Goal: Complete application form: Complete application form

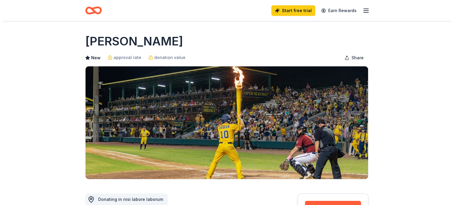
scroll to position [65, 0]
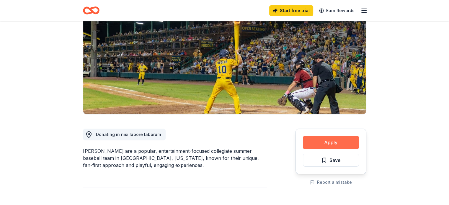
click at [333, 146] on button "Apply" at bounding box center [331, 142] width 56 height 13
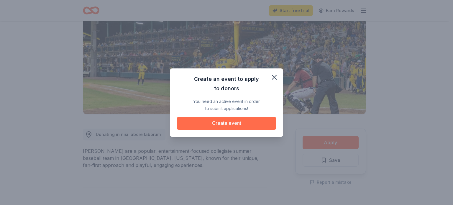
click at [221, 123] on button "Create event" at bounding box center [226, 123] width 99 height 13
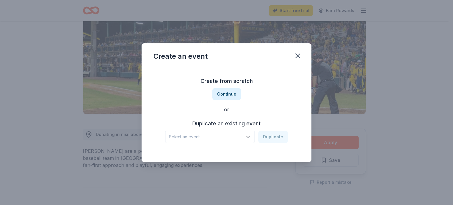
click at [251, 136] on icon "button" at bounding box center [248, 137] width 6 height 6
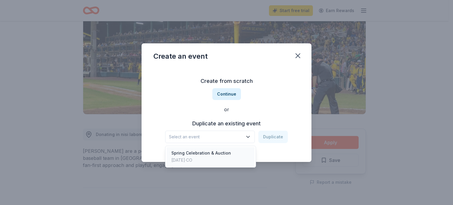
click at [215, 160] on div "[DATE] · CO" at bounding box center [201, 160] width 60 height 7
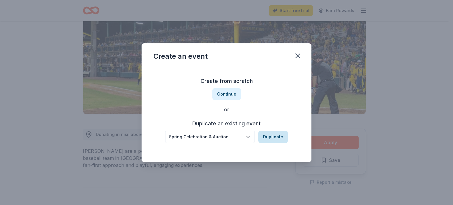
click at [272, 133] on button "Duplicate" at bounding box center [272, 137] width 29 height 12
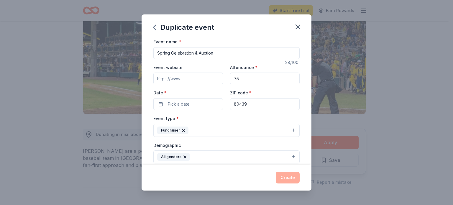
click at [257, 82] on input "75" at bounding box center [265, 79] width 70 height 12
type input "100"
click at [182, 102] on span "Pick a date" at bounding box center [179, 104] width 22 height 7
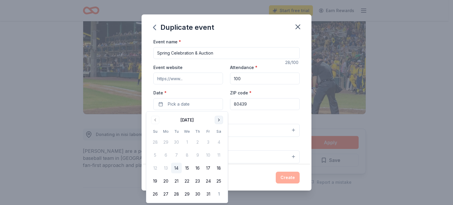
click at [218, 120] on button "Go to next month" at bounding box center [219, 120] width 8 height 8
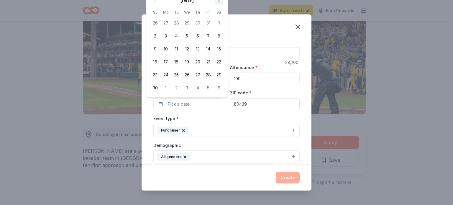
click at [218, 120] on div "Event type * Fundraiser" at bounding box center [226, 126] width 146 height 22
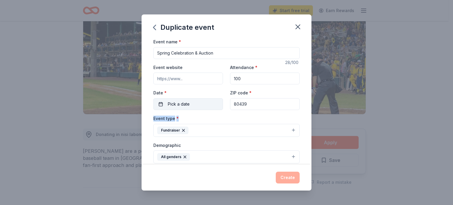
click at [203, 103] on button "Pick a date" at bounding box center [188, 104] width 70 height 12
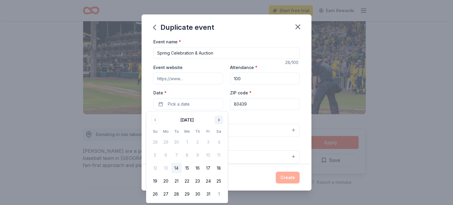
click at [219, 118] on button "Go to next month" at bounding box center [219, 120] width 8 height 8
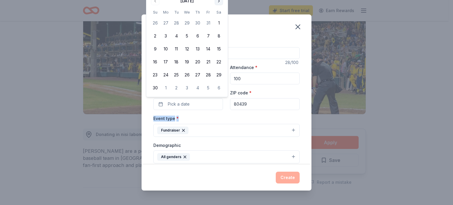
click at [219, 118] on div "Event type * Fundraiser" at bounding box center [226, 126] width 146 height 22
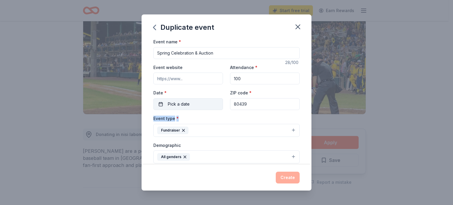
click at [212, 109] on button "Pick a date" at bounding box center [188, 104] width 70 height 12
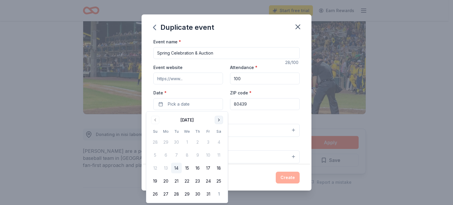
click at [217, 121] on button "Go to next month" at bounding box center [219, 120] width 8 height 8
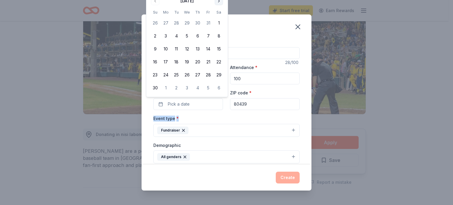
click at [219, 2] on button "Go to next month" at bounding box center [219, 1] width 8 height 8
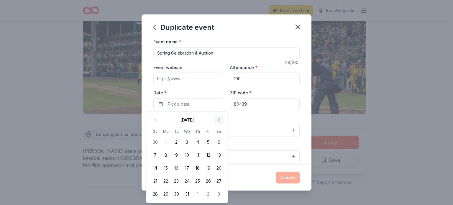
click at [219, 118] on button "Go to next month" at bounding box center [219, 120] width 8 height 8
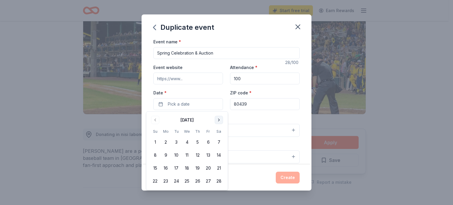
click at [219, 118] on button "Go to next month" at bounding box center [219, 120] width 8 height 8
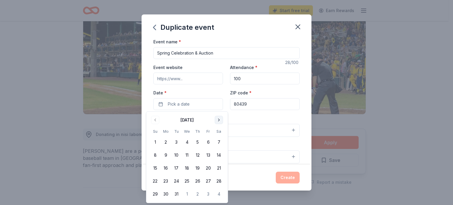
click at [219, 118] on button "Go to next month" at bounding box center [219, 120] width 8 height 8
click at [209, 169] on button "17" at bounding box center [208, 168] width 11 height 11
click at [260, 119] on div "Event type * Fundraiser" at bounding box center [226, 126] width 146 height 22
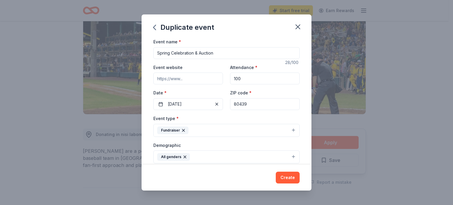
click at [178, 79] on input "Event website" at bounding box center [188, 79] width 70 height 12
paste input "[URL][DOMAIN_NAME]"
type input "[URL][DOMAIN_NAME]"
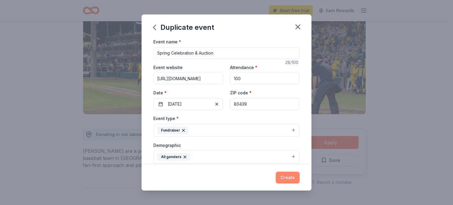
click at [294, 182] on button "Create" at bounding box center [288, 178] width 24 height 12
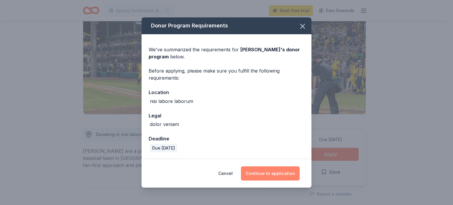
click at [274, 173] on button "Continue to application" at bounding box center [270, 173] width 59 height 14
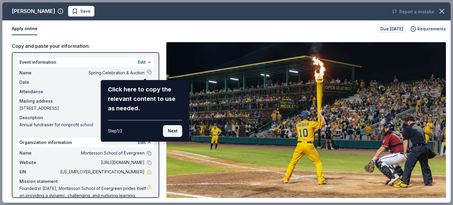
click at [169, 128] on button "Next" at bounding box center [172, 131] width 19 height 12
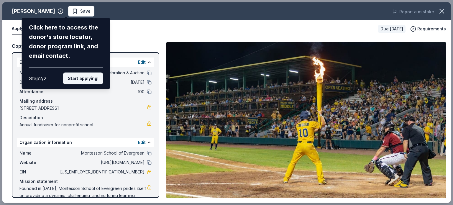
click at [74, 80] on button "Start applying!" at bounding box center [83, 79] width 40 height 12
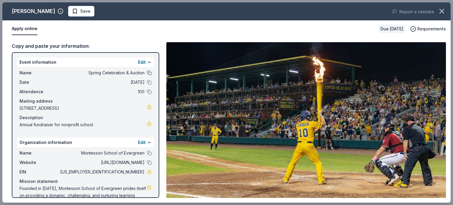
click at [147, 71] on button at bounding box center [149, 72] width 5 height 5
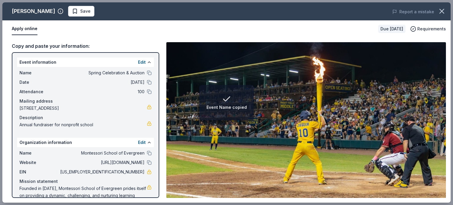
click at [142, 70] on div "Name Spring Celebration & Auction" at bounding box center [85, 72] width 132 height 7
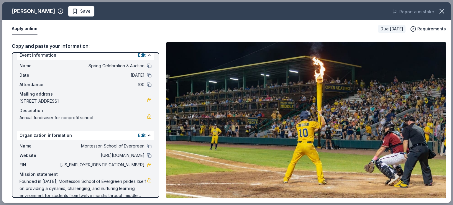
scroll to position [15, 0]
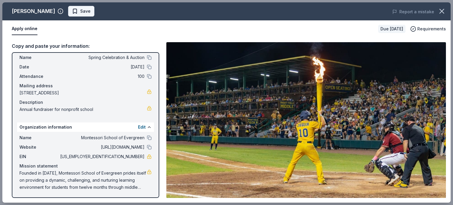
click at [77, 14] on span "Save" at bounding box center [81, 11] width 19 height 7
click at [24, 28] on button "Apply online" at bounding box center [25, 29] width 26 height 12
click at [17, 30] on button "Apply online" at bounding box center [25, 29] width 26 height 12
click at [88, 14] on html "10% Spring Celebration & Auction Start free trial Earn Rewards Due [DATE] Share…" at bounding box center [226, 37] width 453 height 205
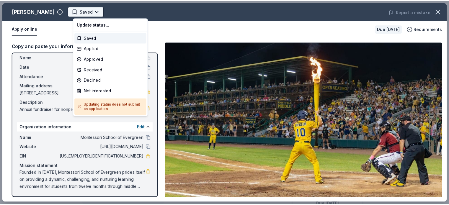
scroll to position [0, 0]
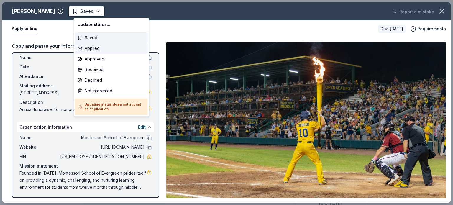
click at [94, 49] on div "Applied" at bounding box center [111, 48] width 73 height 11
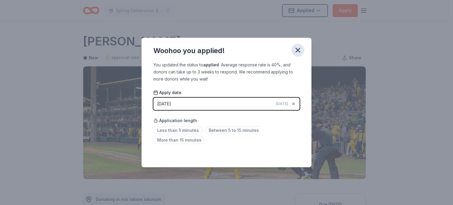
click at [298, 50] on icon "button" at bounding box center [298, 50] width 4 height 4
